Goal: Task Accomplishment & Management: Manage account settings

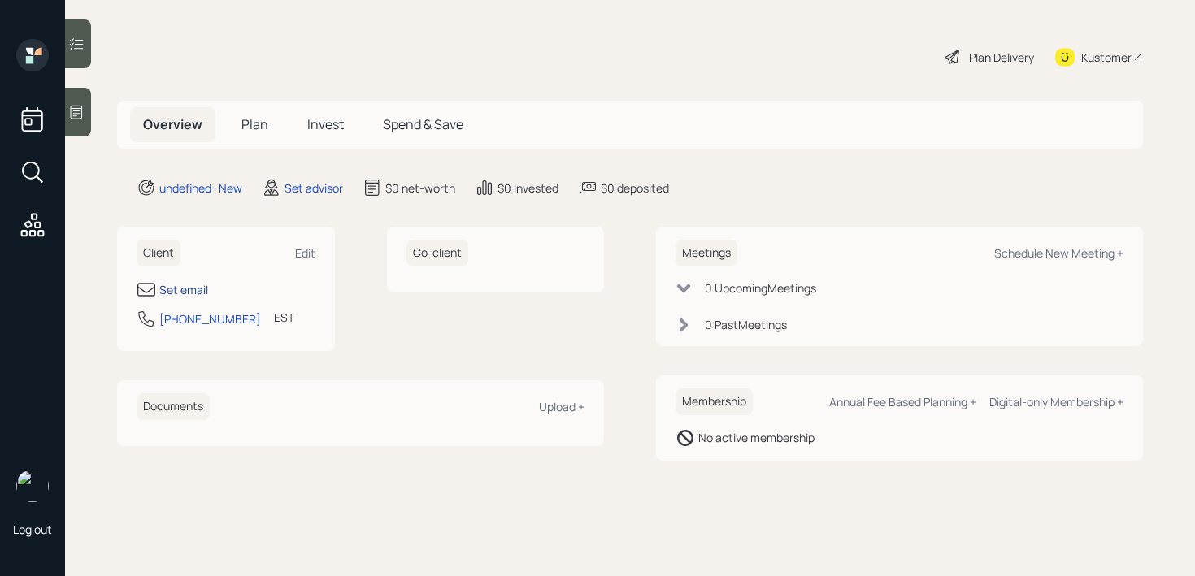
click at [189, 289] on div "Set email" at bounding box center [183, 289] width 49 height 17
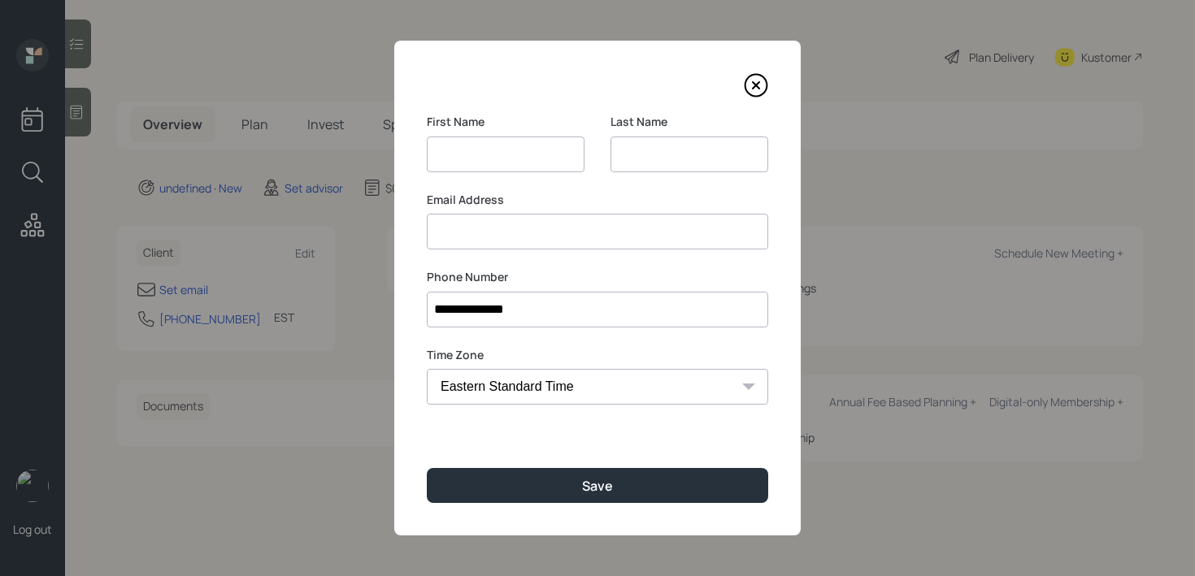
type input "J"
